Goal: Transaction & Acquisition: Obtain resource

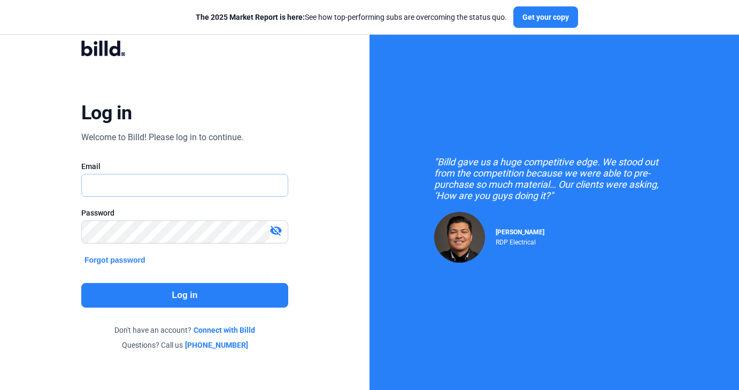
type input "[DOMAIN_NAME][EMAIL_ADDRESS][DOMAIN_NAME]"
click at [186, 294] on button "Log in" at bounding box center [184, 295] width 207 height 25
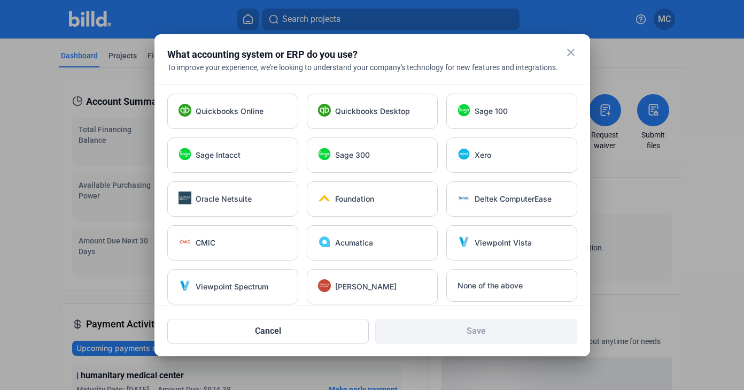
click at [570, 52] on mat-icon "close" at bounding box center [571, 52] width 13 height 13
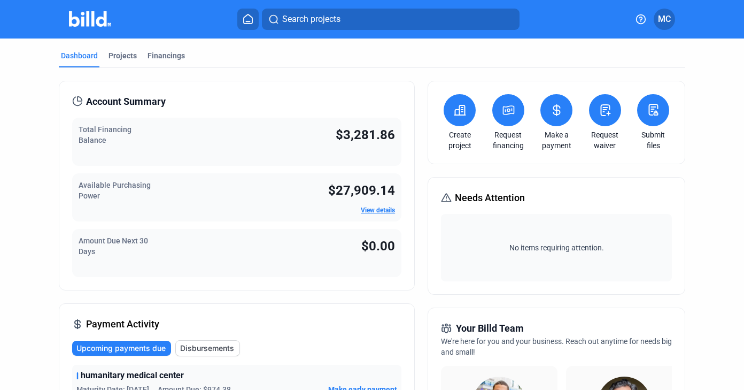
click at [197, 191] on div "Available Purchasing Power $27,909.14 View details" at bounding box center [237, 197] width 330 height 48
click at [124, 53] on div "Projects" at bounding box center [123, 55] width 28 height 11
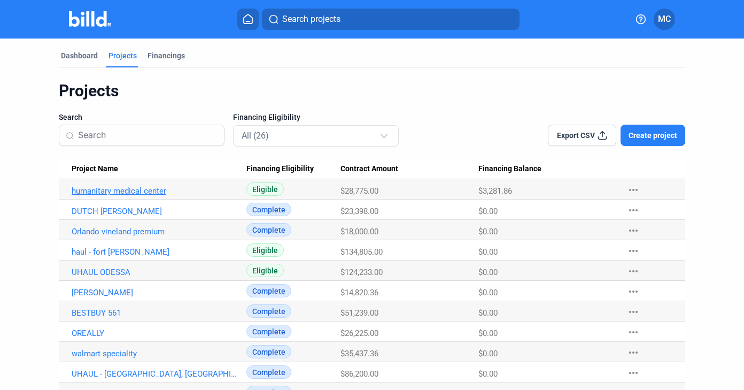
click at [135, 191] on link "humanitary medical center" at bounding box center [155, 191] width 166 height 10
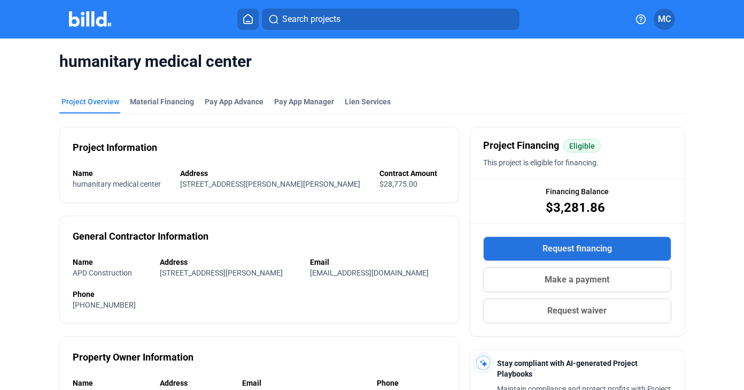
click at [485, 250] on button "Request financing" at bounding box center [577, 248] width 188 height 25
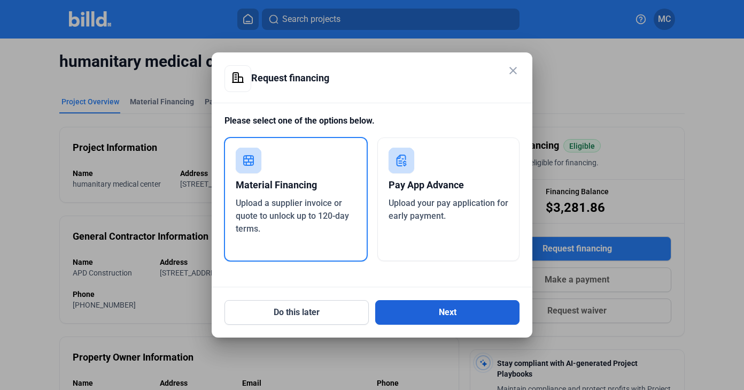
click at [419, 306] on button "Next" at bounding box center [447, 312] width 144 height 25
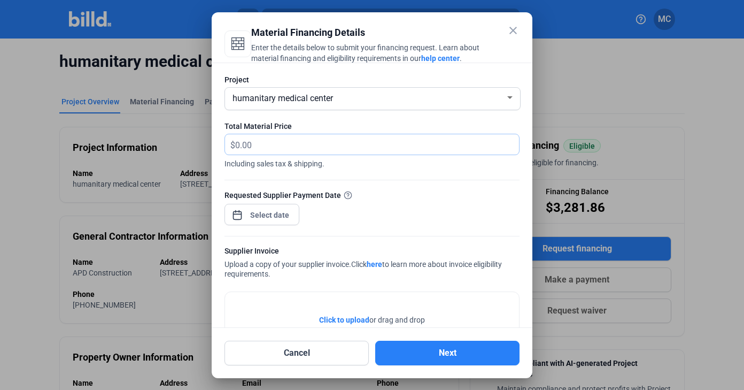
click at [375, 137] on input "text" at bounding box center [377, 144] width 284 height 21
drag, startPoint x: 260, startPoint y: 143, endPoint x: 172, endPoint y: 132, distance: 88.9
click at [172, 132] on div "close Material Financing Details Enter the details below to submit your financi…" at bounding box center [372, 195] width 744 height 390
type input "2,067.69"
click at [256, 212] on div "close Material Financing Details Enter the details below to submit your financi…" at bounding box center [372, 195] width 744 height 390
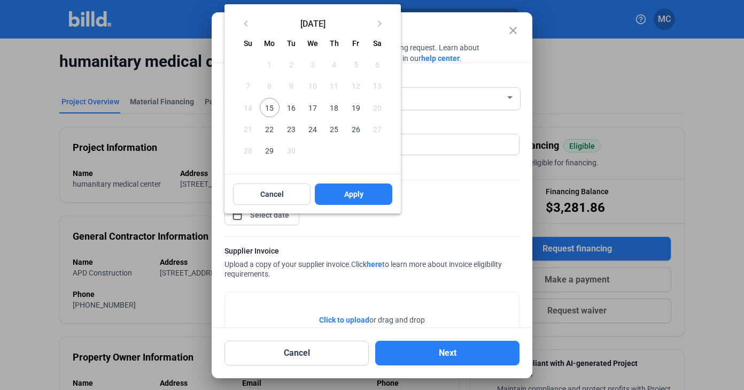
click at [271, 110] on span "15" at bounding box center [269, 107] width 19 height 19
click at [336, 198] on button "Apply" at bounding box center [354, 193] width 78 height 21
type input "[DATE]"
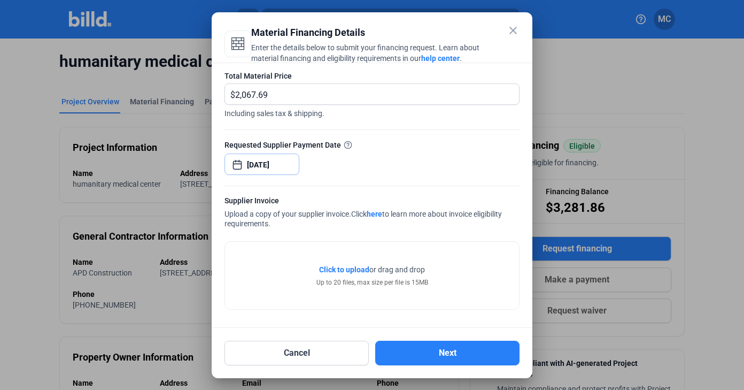
scroll to position [50, 0]
click at [334, 267] on span "Click to upload" at bounding box center [344, 269] width 50 height 9
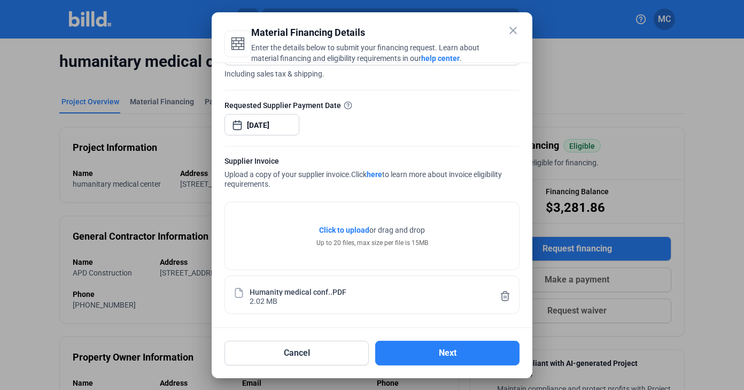
scroll to position [90, 0]
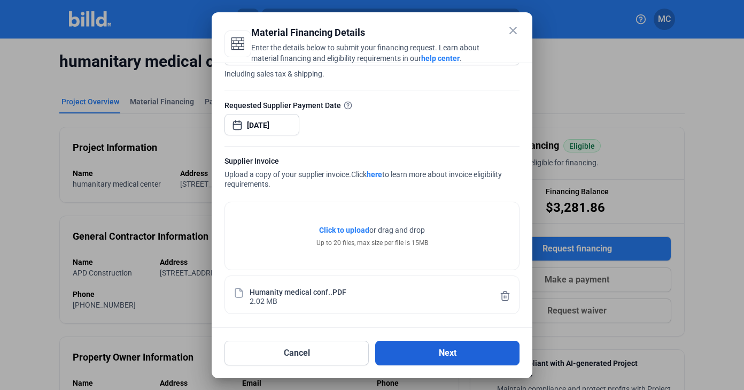
click at [428, 358] on button "Next" at bounding box center [447, 353] width 144 height 25
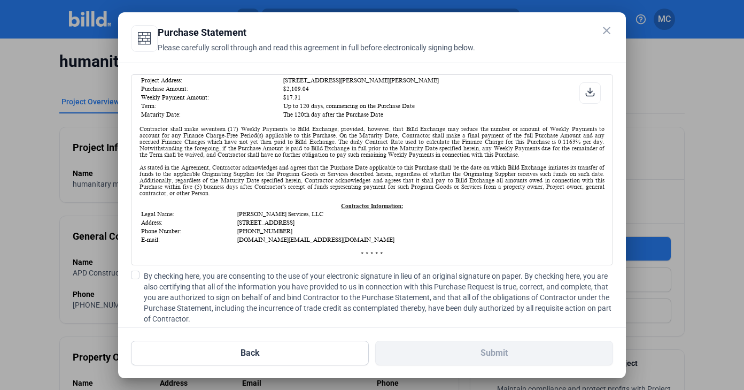
scroll to position [181, 0]
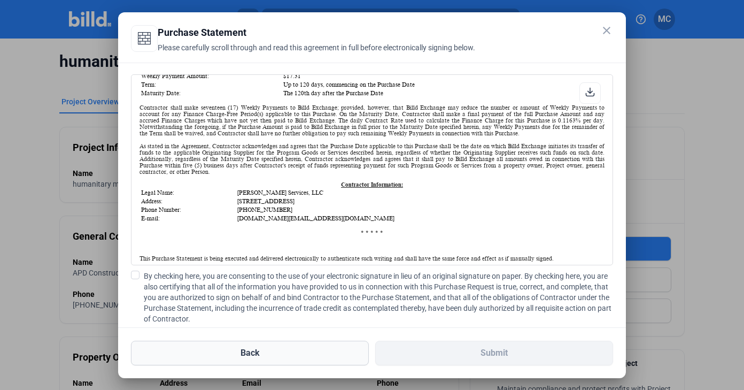
click at [260, 353] on button "Back" at bounding box center [250, 353] width 238 height 25
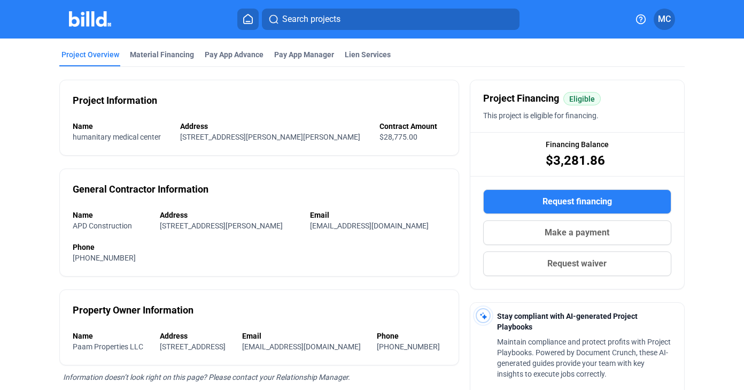
scroll to position [45, 0]
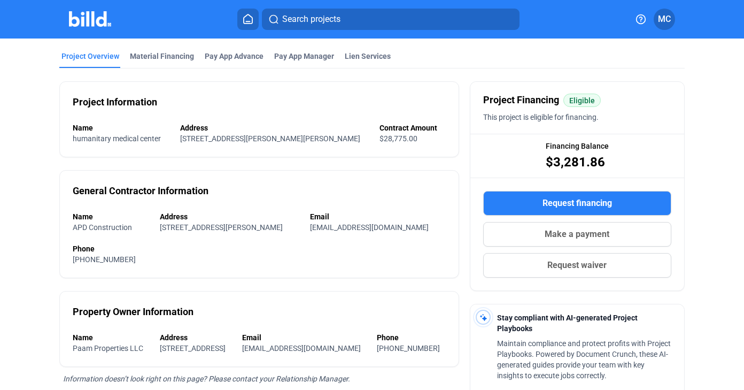
click at [601, 207] on span "Request financing" at bounding box center [578, 203] width 70 height 13
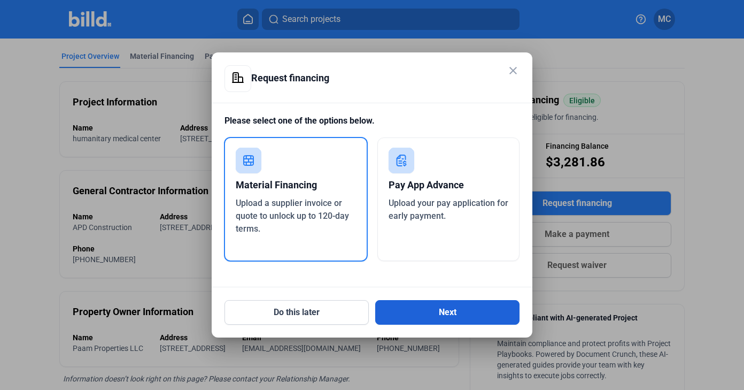
click at [420, 317] on button "Next" at bounding box center [447, 312] width 144 height 25
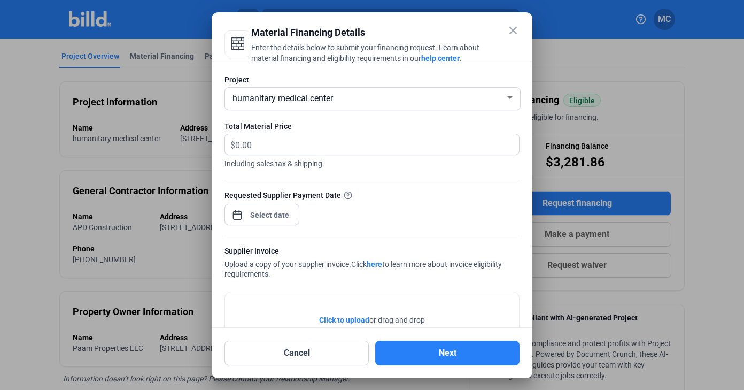
click at [367, 132] on div "Total Material Price $ Including sales tax & shipping." at bounding box center [372, 150] width 295 height 59
click at [363, 141] on input "text" at bounding box center [377, 144] width 284 height 21
drag, startPoint x: 255, startPoint y: 142, endPoint x: 216, endPoint y: 132, distance: 41.0
click at [216, 133] on div "Project humanitary medical center Total Material Price $ Including sales tax & …" at bounding box center [372, 195] width 321 height 265
type input "2,067.69"
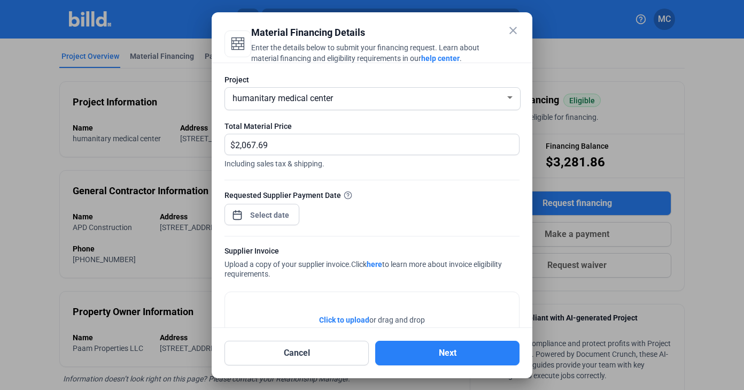
click at [273, 214] on div "close Material Financing Details Enter the details below to submit your financi…" at bounding box center [372, 195] width 744 height 390
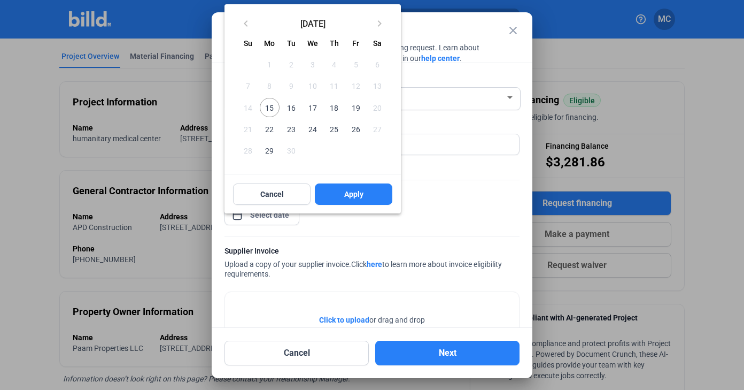
click at [274, 107] on span "15" at bounding box center [269, 107] width 19 height 19
click at [336, 191] on button "Apply" at bounding box center [354, 193] width 78 height 21
type input "[DATE]"
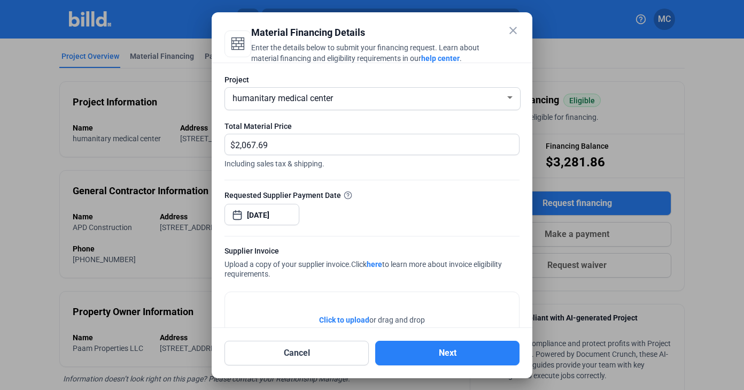
click at [353, 316] on span "Click to upload" at bounding box center [344, 320] width 50 height 9
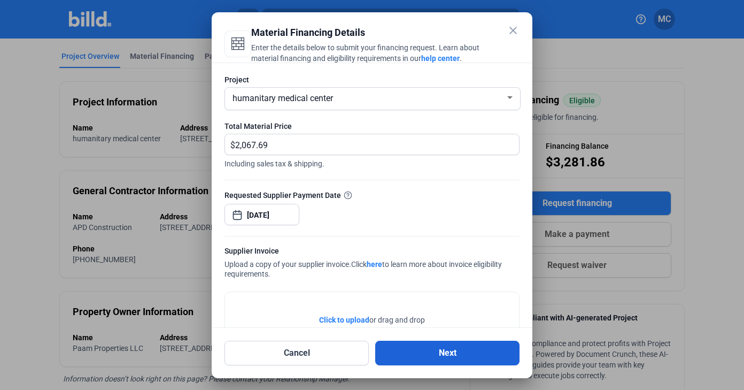
click at [461, 354] on button "Next" at bounding box center [447, 353] width 144 height 25
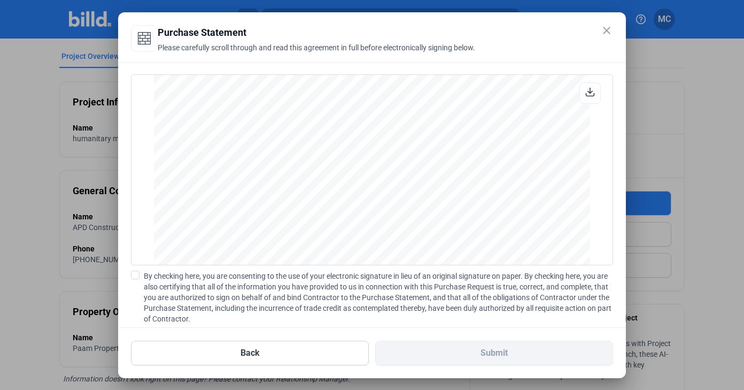
scroll to position [1449, 0]
click at [137, 274] on span at bounding box center [135, 275] width 9 height 9
click at [0, 0] on input "By checking here, you are consenting to the use of your electronic signature in…" at bounding box center [0, 0] width 0 height 0
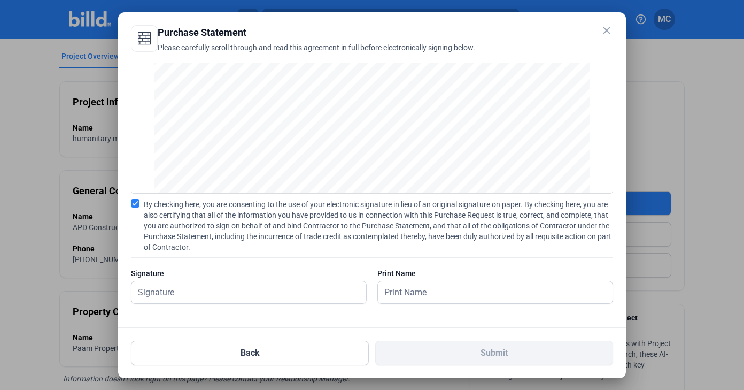
scroll to position [72, 0]
click at [320, 288] on input "text" at bounding box center [243, 292] width 223 height 22
type input "[PERSON_NAME]"
click at [494, 292] on input "text" at bounding box center [489, 292] width 223 height 22
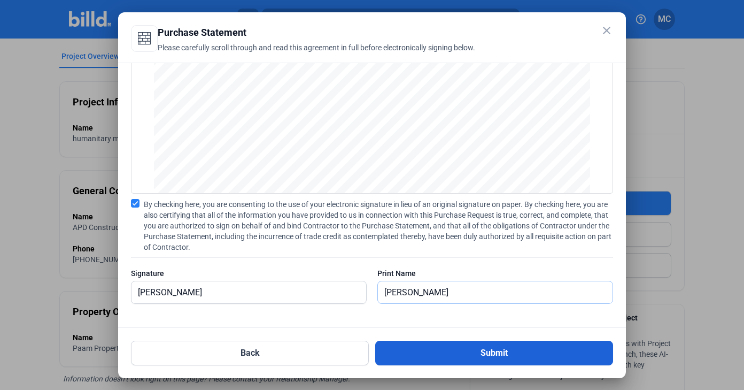
type input "[PERSON_NAME]"
click at [522, 350] on button "Submit" at bounding box center [494, 353] width 238 height 25
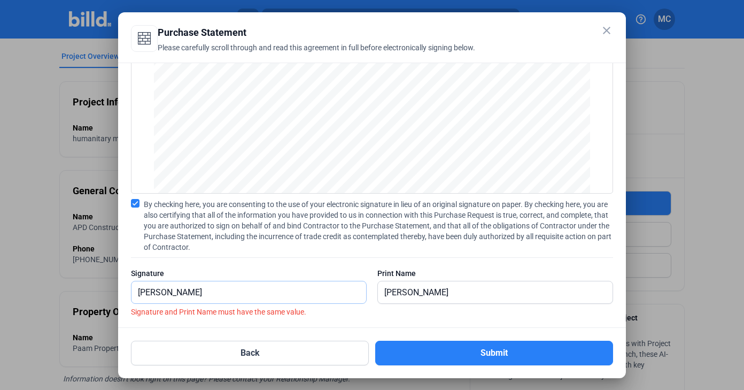
click at [167, 294] on input "[PERSON_NAME]" at bounding box center [249, 292] width 235 height 22
type input "[PERSON_NAME]"
click at [410, 293] on input "[PERSON_NAME]" at bounding box center [489, 292] width 223 height 22
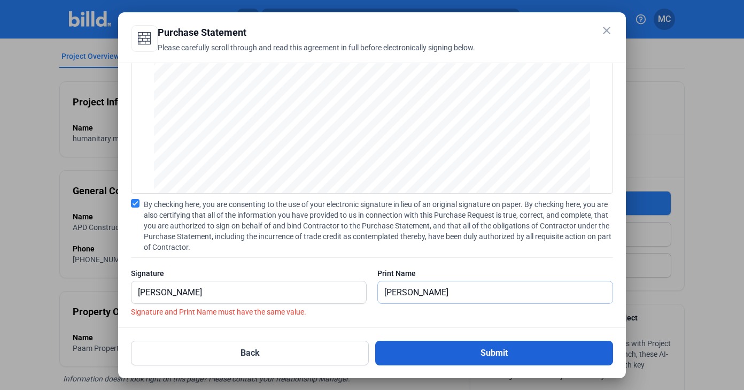
type input "[PERSON_NAME]"
click at [468, 357] on button "Submit" at bounding box center [494, 353] width 238 height 25
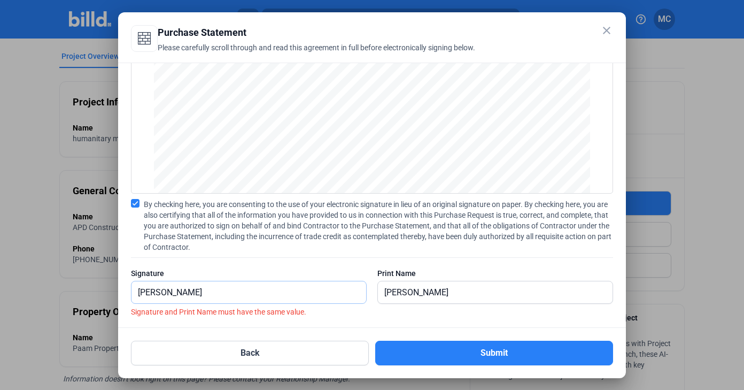
click at [138, 295] on input "[PERSON_NAME]" at bounding box center [243, 292] width 223 height 22
click at [379, 289] on input "[PERSON_NAME]" at bounding box center [495, 292] width 235 height 22
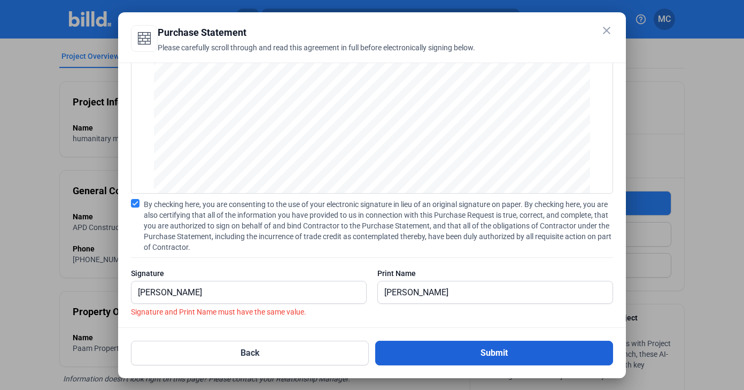
click at [447, 353] on button "Submit" at bounding box center [494, 353] width 238 height 25
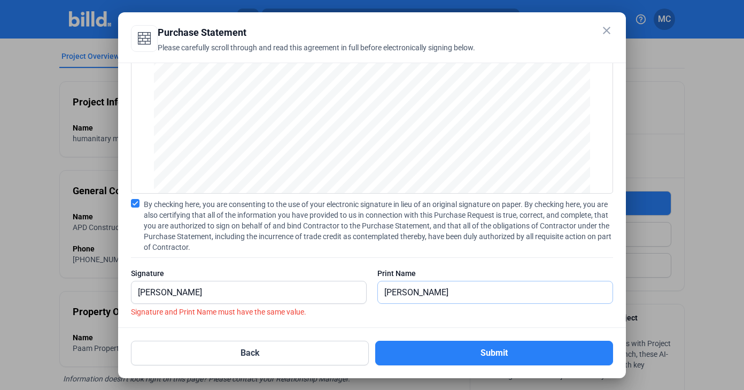
drag, startPoint x: 437, startPoint y: 291, endPoint x: 341, endPoint y: 273, distance: 98.0
click at [342, 275] on div "Signature [PERSON_NAME] Print Name [PERSON_NAME]" at bounding box center [372, 291] width 482 height 47
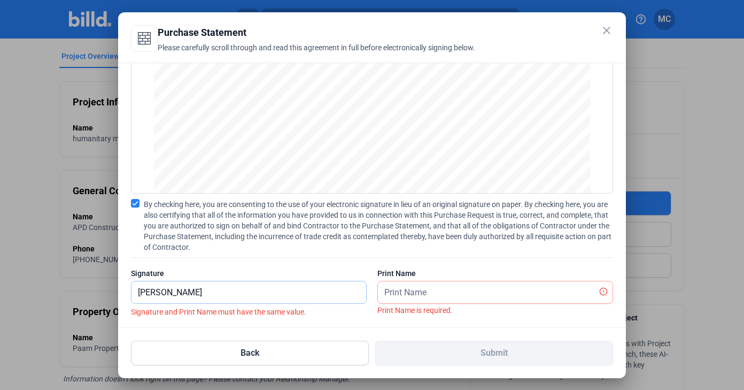
click at [232, 286] on input "[PERSON_NAME]" at bounding box center [249, 292] width 235 height 22
click at [221, 296] on input "[PERSON_NAME]" at bounding box center [249, 292] width 235 height 22
drag, startPoint x: 221, startPoint y: 296, endPoint x: 78, endPoint y: 259, distance: 148.0
click at [78, 260] on div "close Purchase Statement Please carefully scroll through and read this agreemen…" at bounding box center [372, 195] width 744 height 390
type input "[PERSON_NAME]"
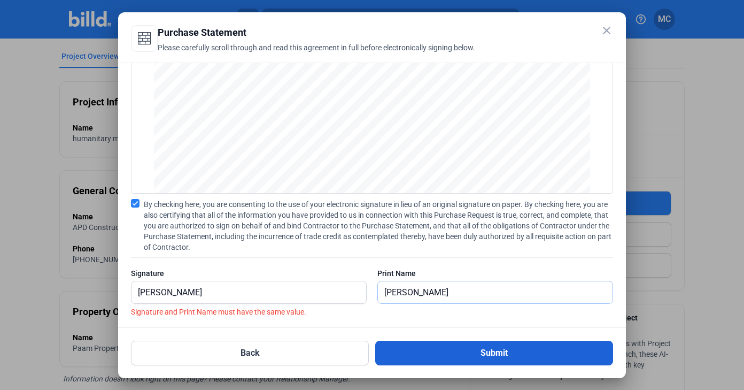
type input "[PERSON_NAME]"
click at [388, 352] on button "Submit" at bounding box center [494, 353] width 238 height 25
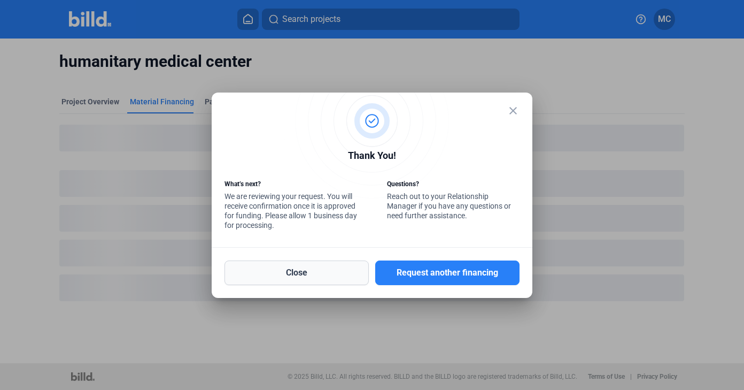
click at [281, 274] on button "Close" at bounding box center [297, 272] width 144 height 25
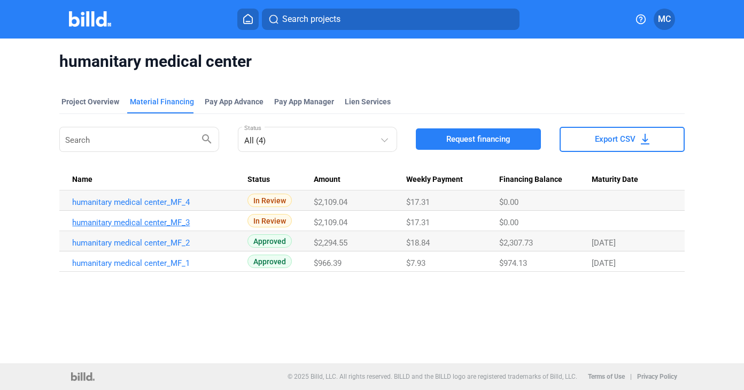
click at [184, 222] on link "humanitary medical center_MF_3" at bounding box center [155, 223] width 166 height 10
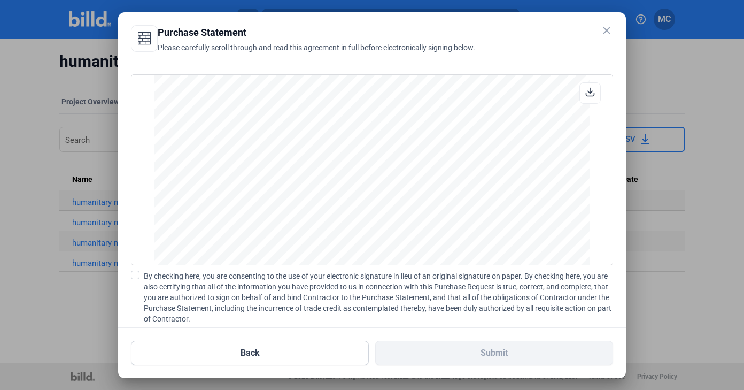
scroll to position [1449, 0]
click at [605, 34] on mat-icon "close" at bounding box center [607, 30] width 13 height 13
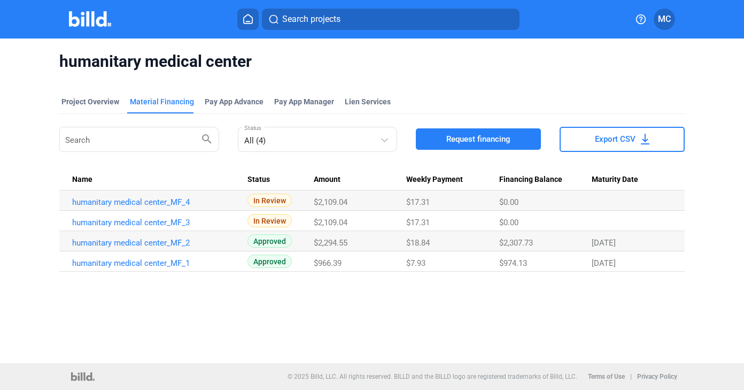
scroll to position [0, 0]
click at [181, 222] on link "humanitary medical center_MF_3" at bounding box center [155, 223] width 166 height 10
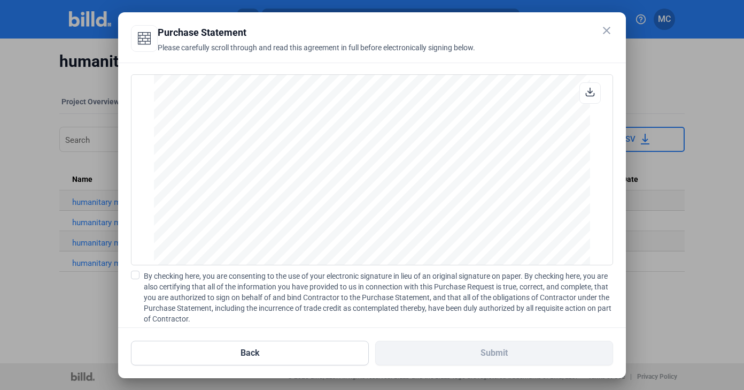
scroll to position [1449, 0]
click at [605, 31] on mat-icon "close" at bounding box center [607, 30] width 13 height 13
